Goal: Find specific page/section: Find specific page/section

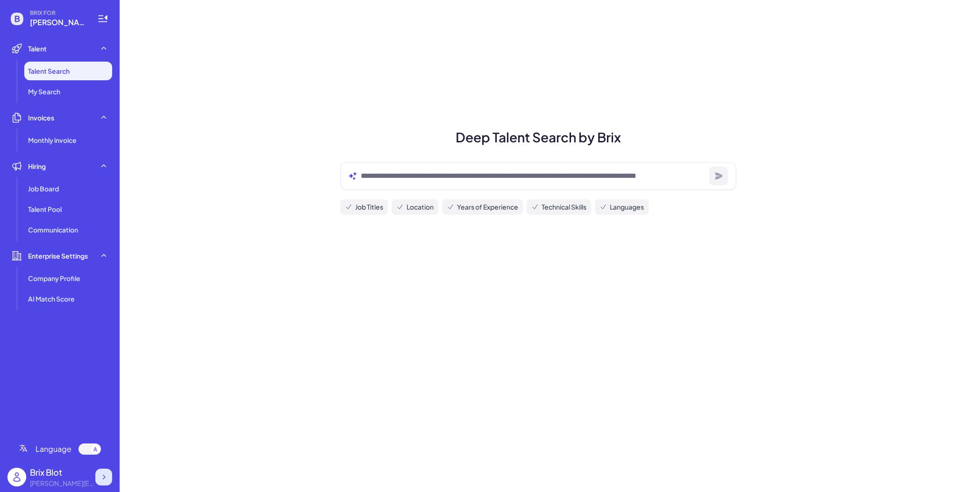
click at [105, 474] on icon at bounding box center [103, 477] width 9 height 9
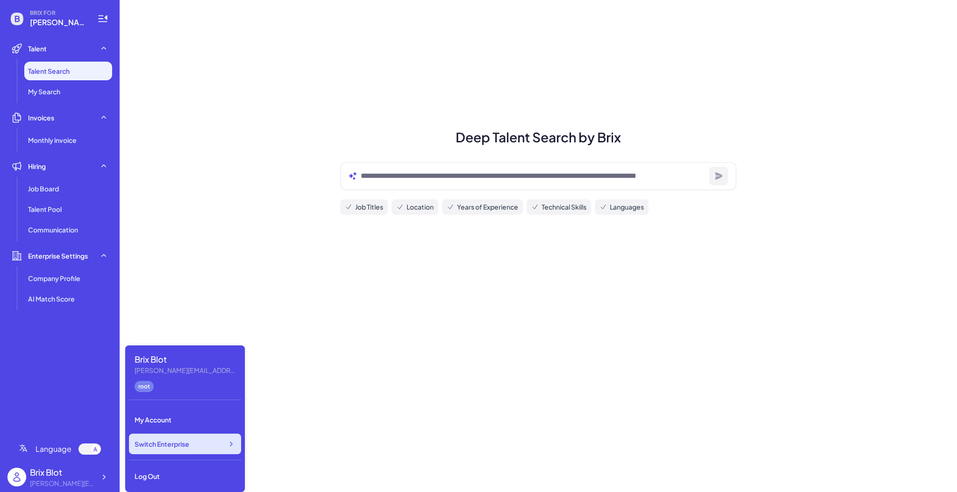
click at [201, 446] on div "Switch Enterprise" at bounding box center [185, 444] width 112 height 21
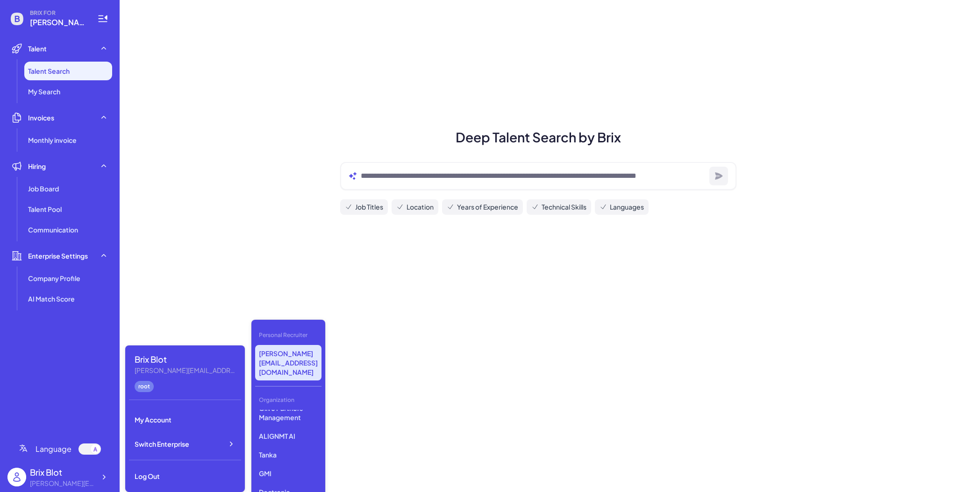
scroll to position [257, 0]
click at [274, 443] on p "GMI" at bounding box center [288, 451] width 66 height 17
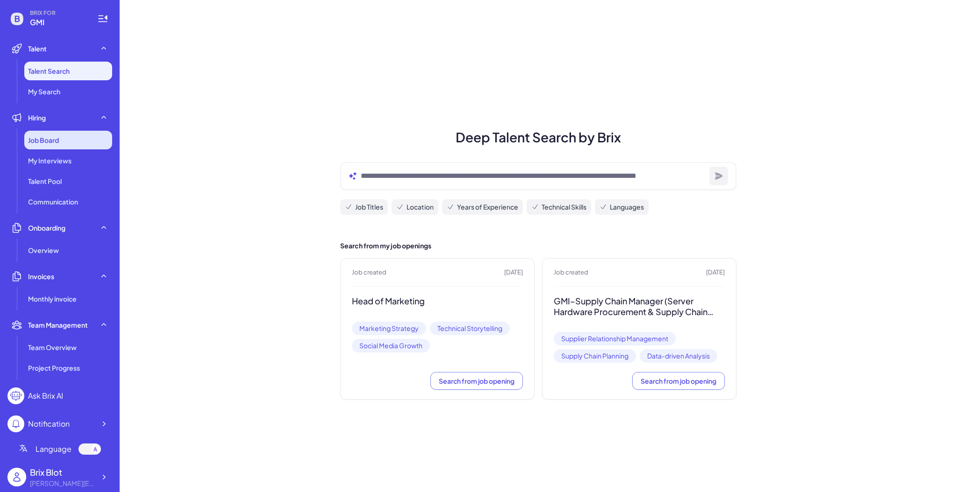
click at [51, 137] on span "Job Board" at bounding box center [43, 139] width 31 height 9
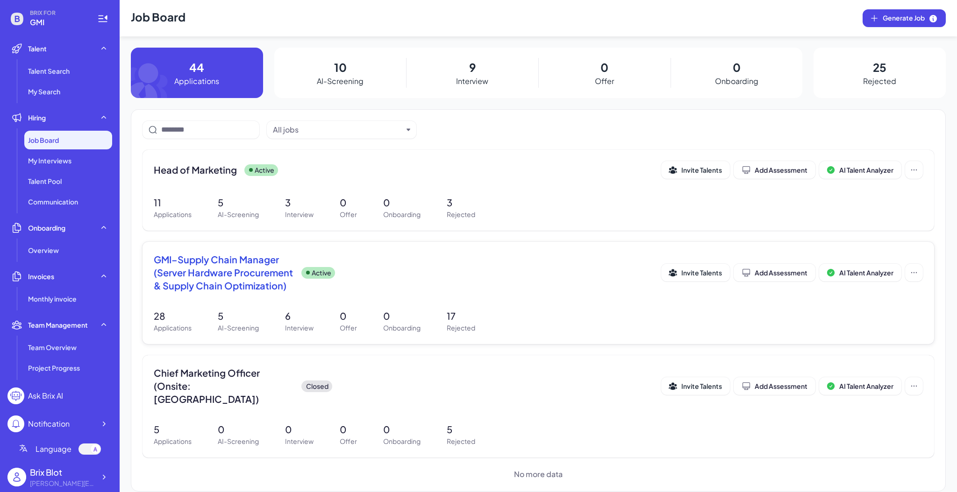
click at [270, 272] on span "GMI–Supply Chain Manager (Server Hardware Procurement & Supply Chain Optimizati…" at bounding box center [224, 272] width 140 height 39
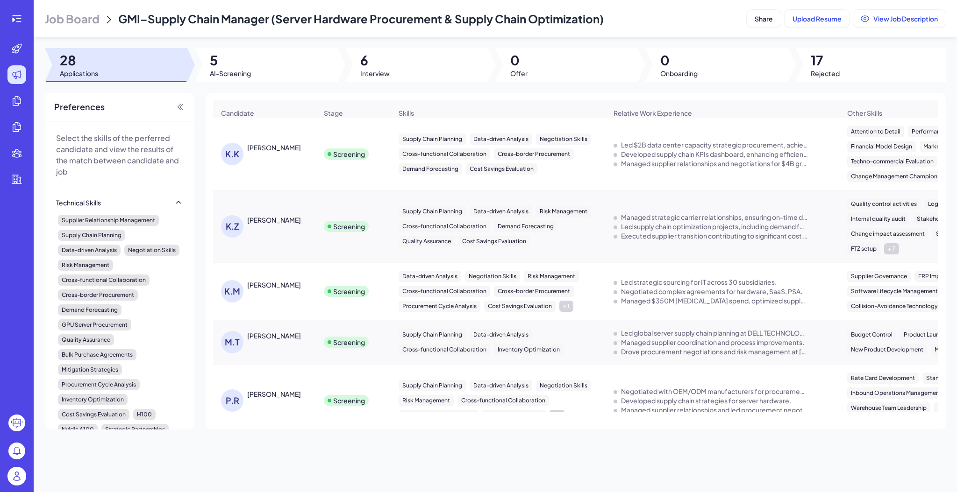
click at [227, 47] on div "Job Board GMI–Supply Chain Manager (Server Hardware Procurement & Supply Chain …" at bounding box center [495, 246] width 923 height 492
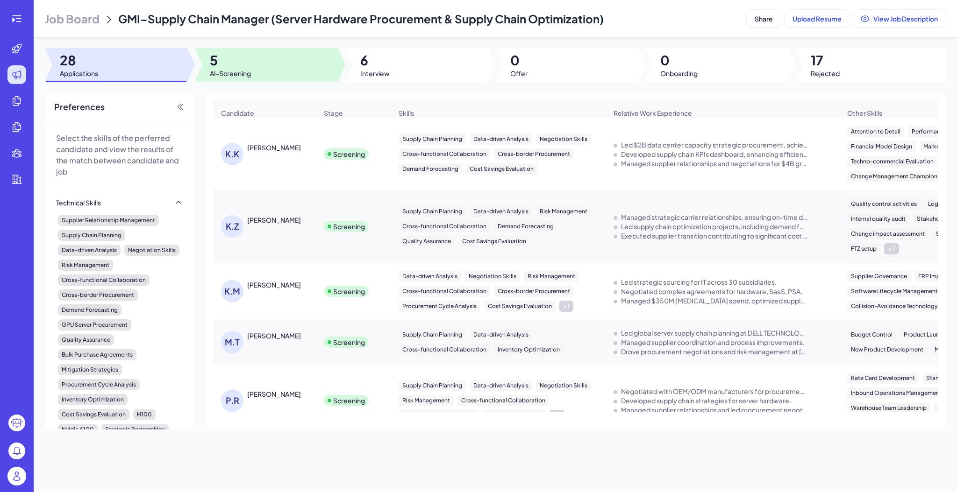
click at [231, 78] on span "AI-Screening" at bounding box center [230, 73] width 41 height 9
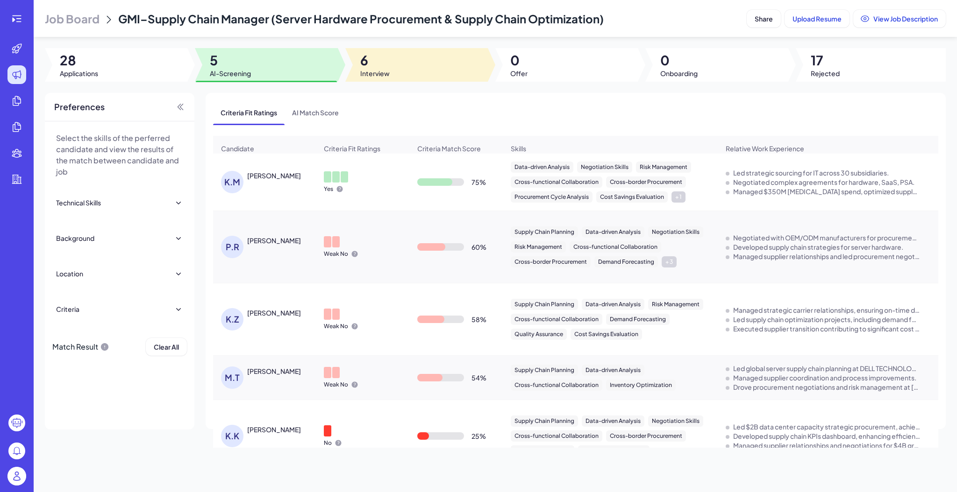
click at [375, 78] on div at bounding box center [416, 65] width 143 height 34
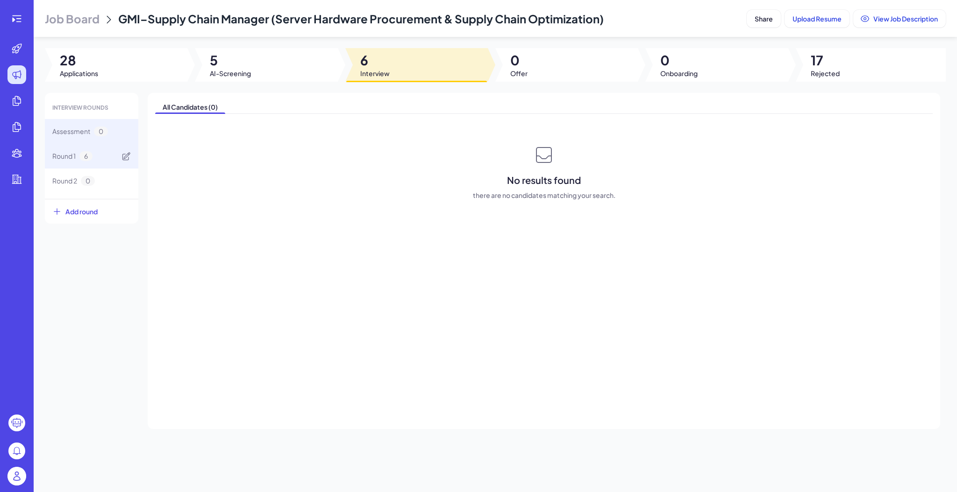
click at [107, 152] on div "Round 1 6" at bounding box center [91, 156] width 93 height 25
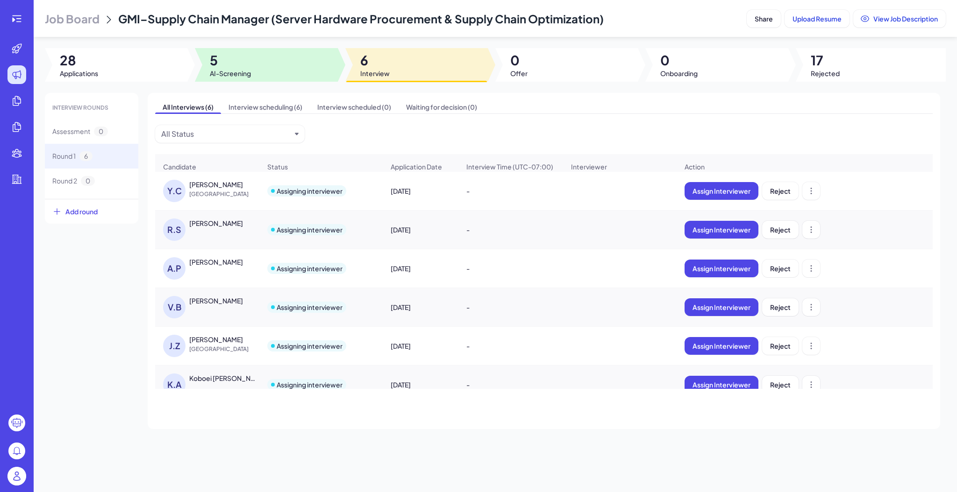
click at [279, 62] on div at bounding box center [266, 65] width 143 height 34
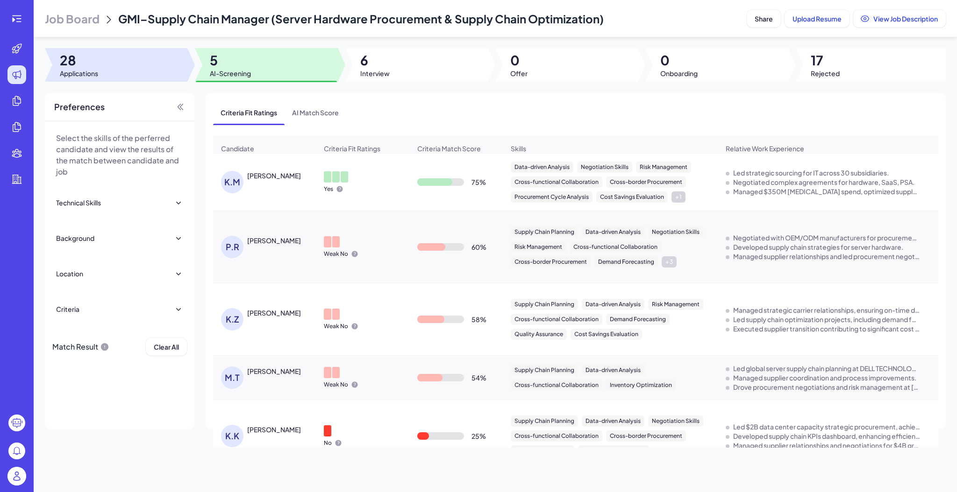
click at [130, 78] on div at bounding box center [116, 65] width 143 height 34
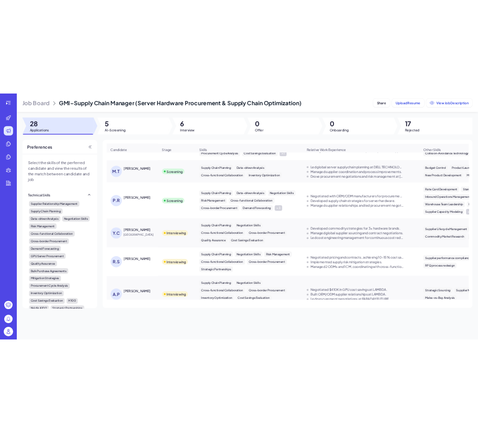
scroll to position [348, 0]
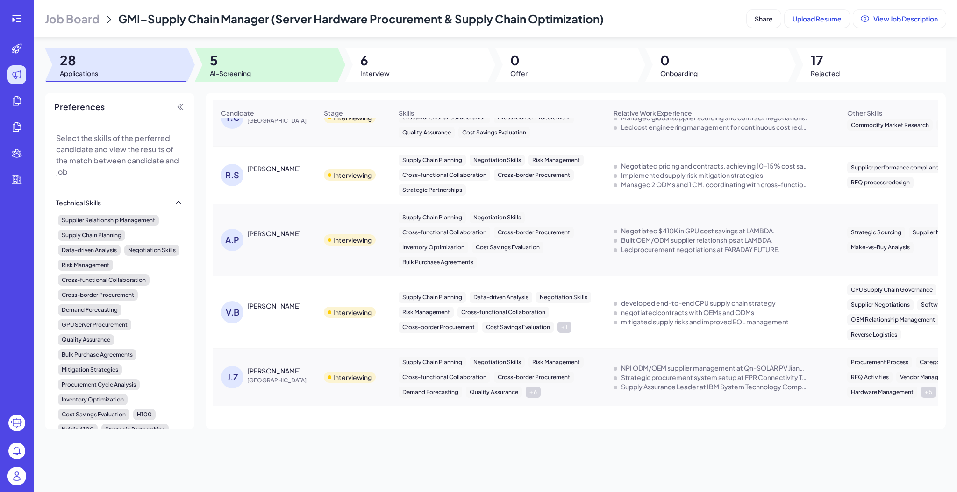
click at [253, 53] on div at bounding box center [266, 65] width 143 height 34
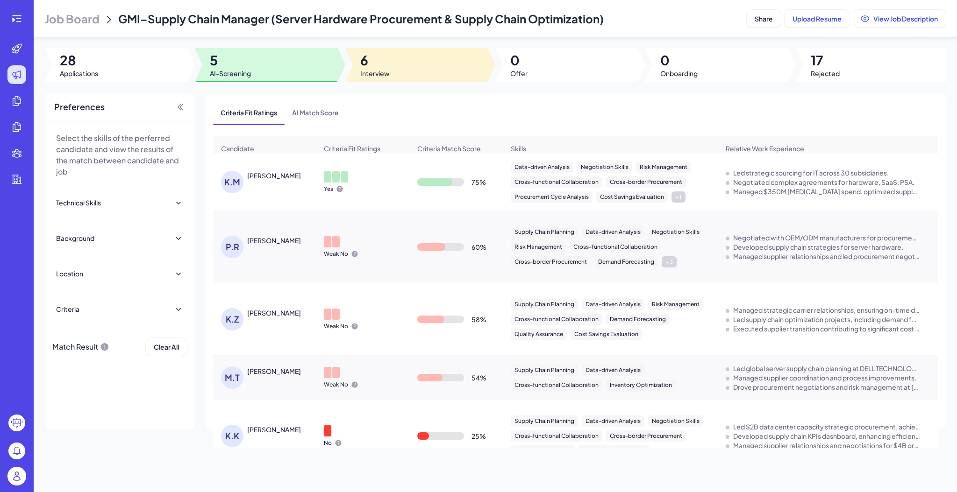
click at [387, 66] on span "6" at bounding box center [374, 60] width 29 height 17
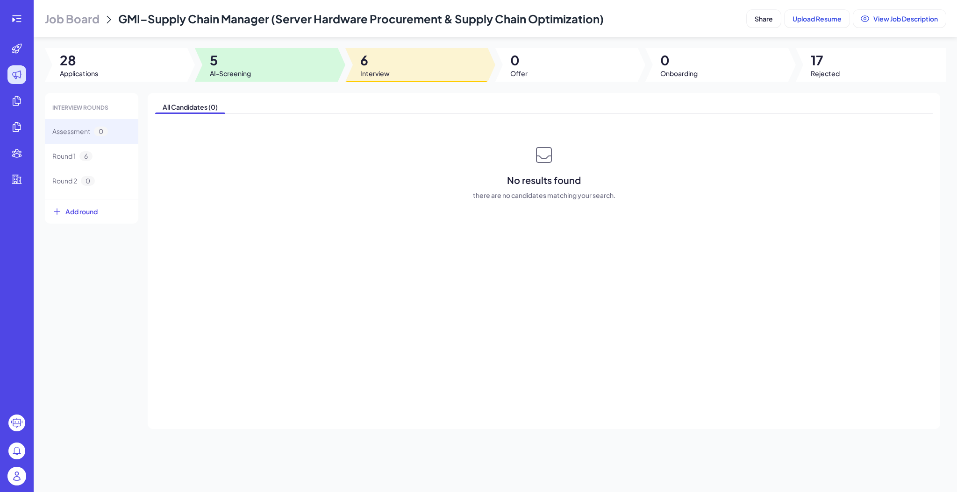
click at [294, 72] on div at bounding box center [266, 65] width 143 height 34
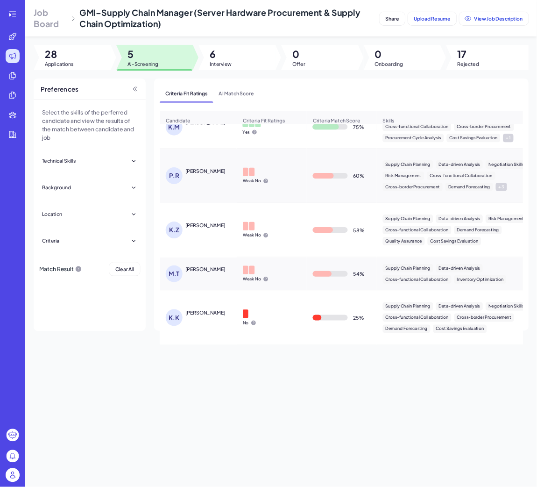
scroll to position [31, 0]
